Goal: Task Accomplishment & Management: Use online tool/utility

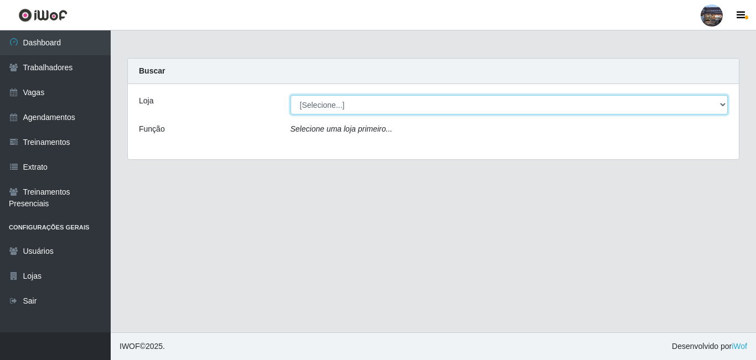
click at [719, 104] on select "[Selecione...] Gostinho da Roça" at bounding box center [510, 104] width 438 height 19
select select "303"
click at [291, 95] on select "[Selecione...] Gostinho da Roça" at bounding box center [510, 104] width 438 height 19
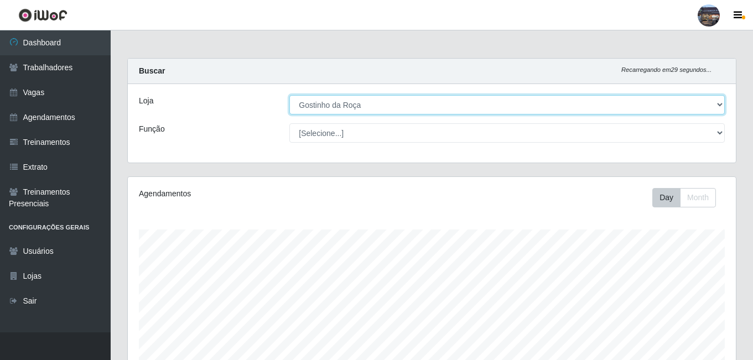
scroll to position [230, 608]
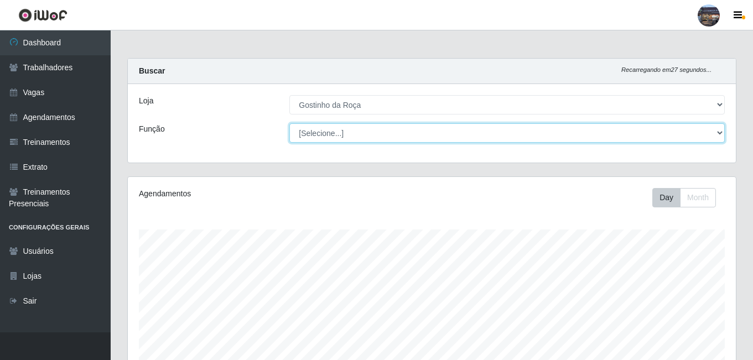
click at [719, 133] on select "[Selecione...] ASG ASG + ASG ++ Embalador Embalador + Embalador ++ Operador de …" at bounding box center [508, 132] width 436 height 19
select select "1"
click at [290, 123] on select "[Selecione...] ASG ASG + ASG ++ Embalador Embalador + Embalador ++ Operador de …" at bounding box center [508, 132] width 436 height 19
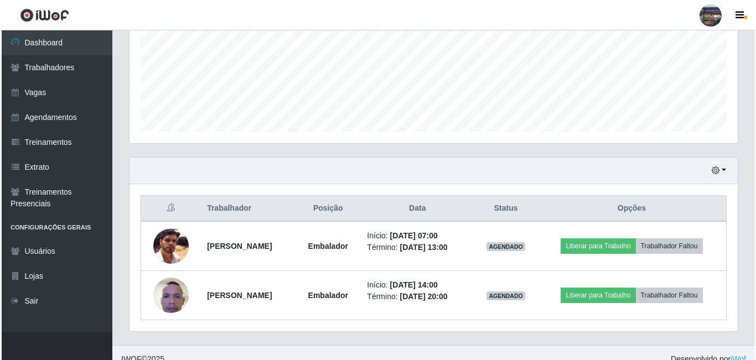
scroll to position [276, 0]
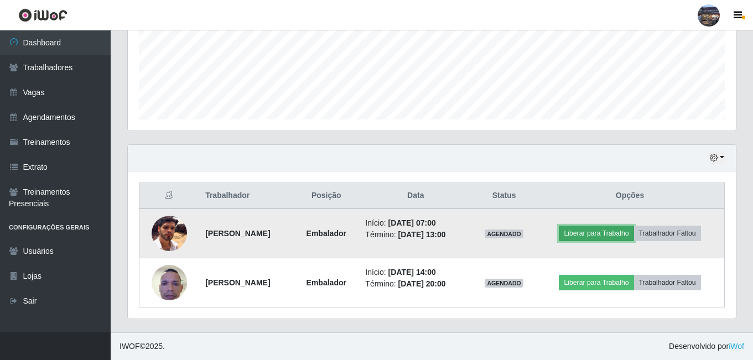
click at [598, 231] on button "Liberar para Trabalho" at bounding box center [596, 234] width 75 height 16
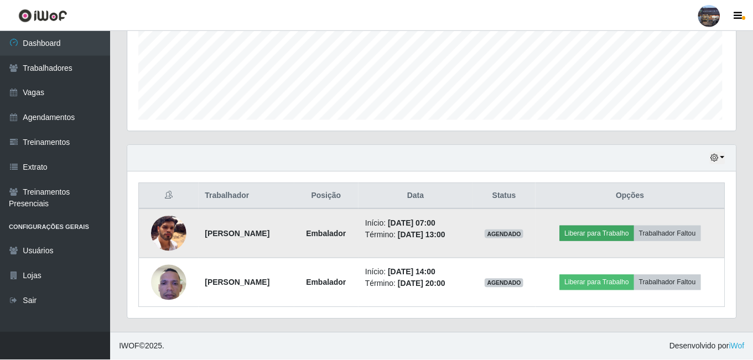
scroll to position [230, 603]
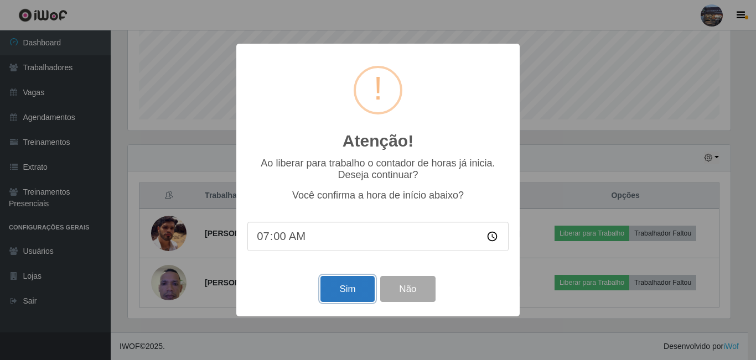
click at [351, 293] on button "Sim" at bounding box center [348, 289] width 54 height 26
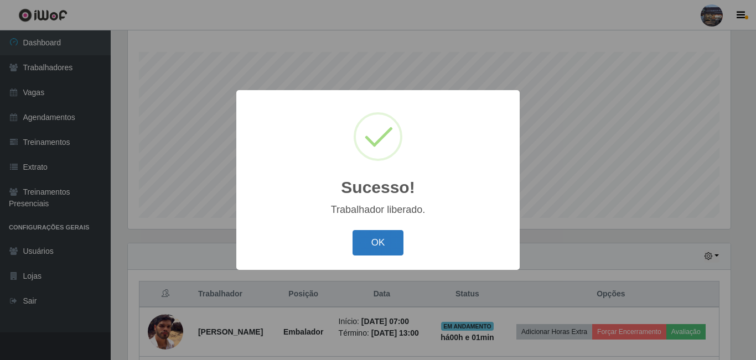
click at [385, 247] on button "OK" at bounding box center [378, 243] width 51 height 26
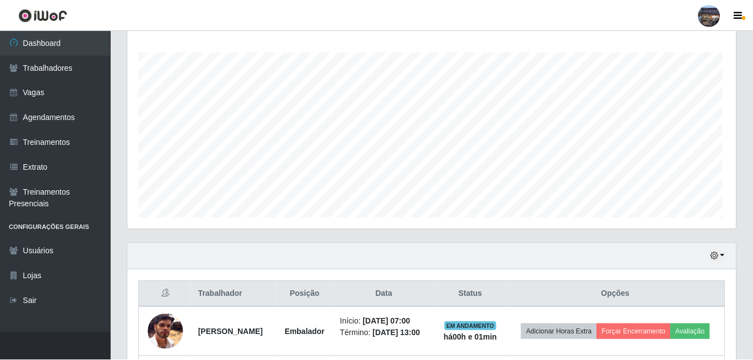
scroll to position [230, 608]
